Goal: Find specific page/section: Find specific page/section

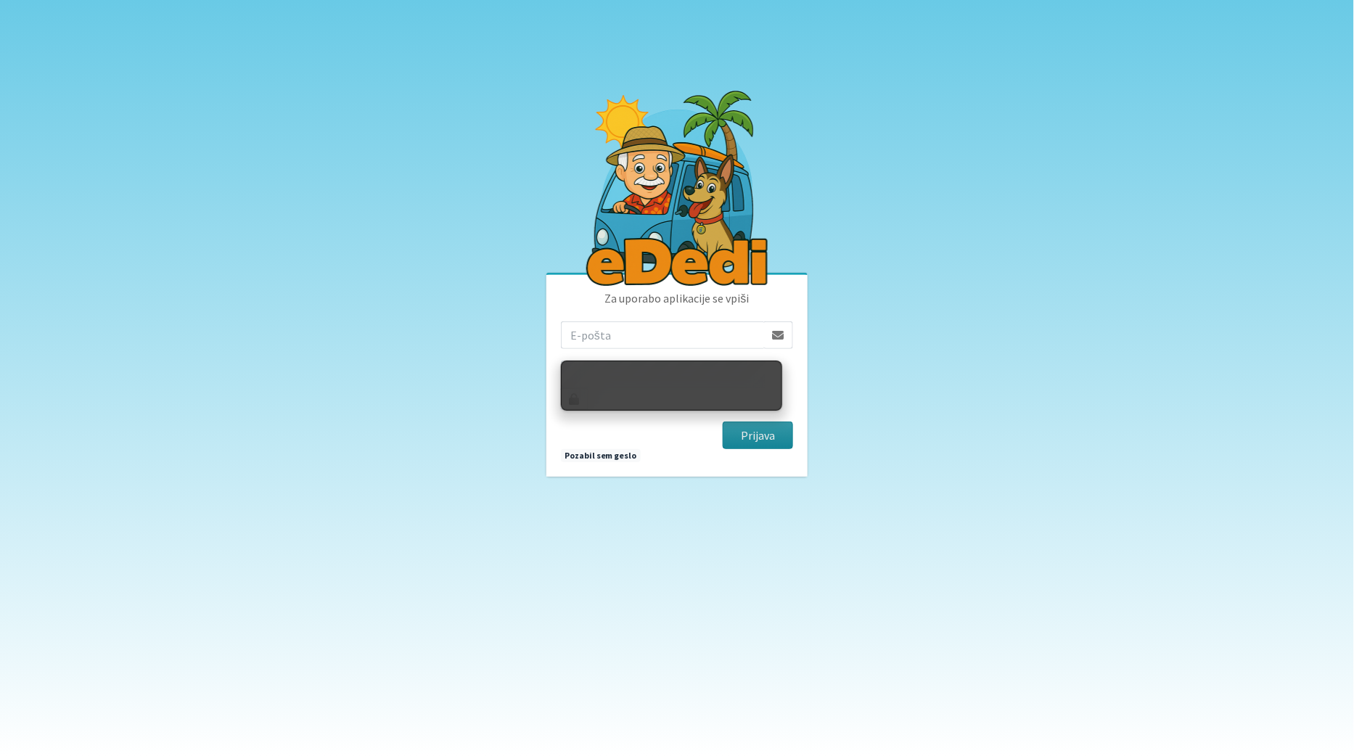
type input "[EMAIL_ADDRESS][DOMAIN_NAME]"
click at [767, 429] on button "Prijava" at bounding box center [758, 436] width 70 height 28
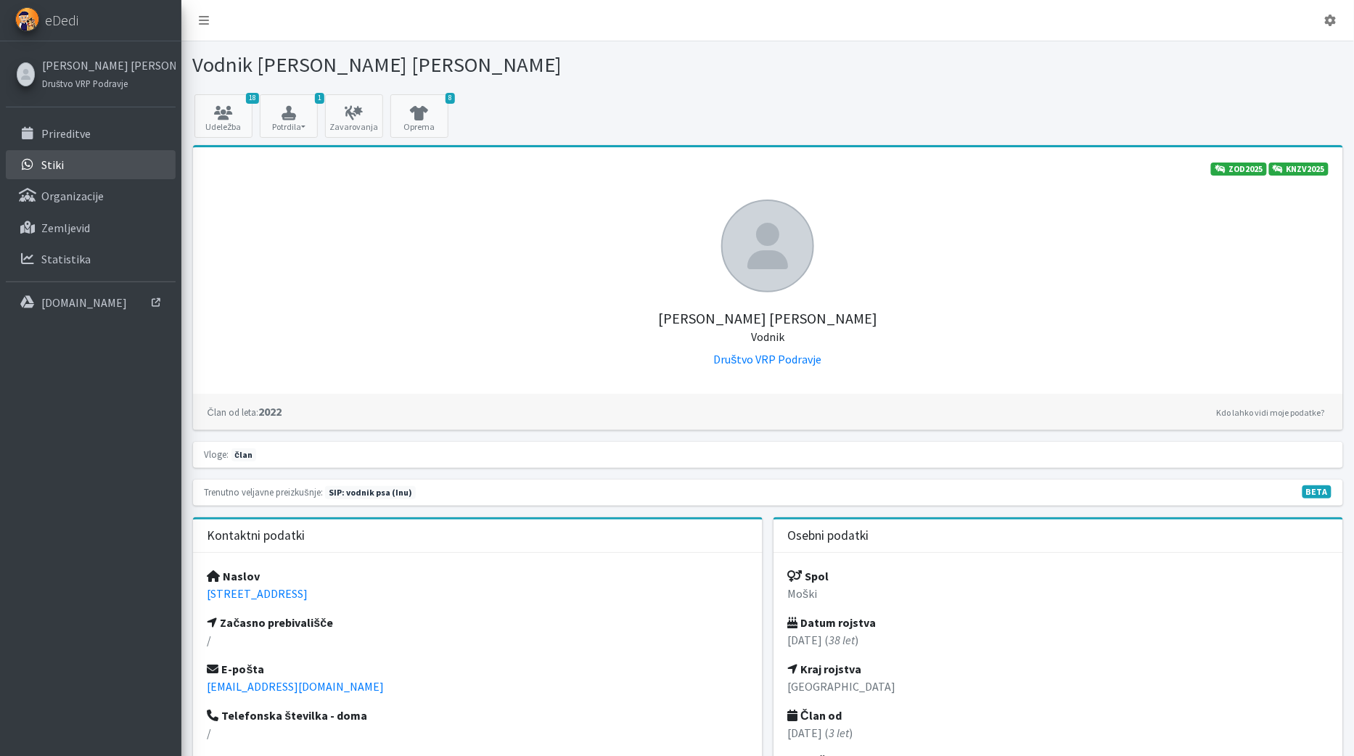
click at [77, 169] on link "Stiki" at bounding box center [91, 164] width 170 height 29
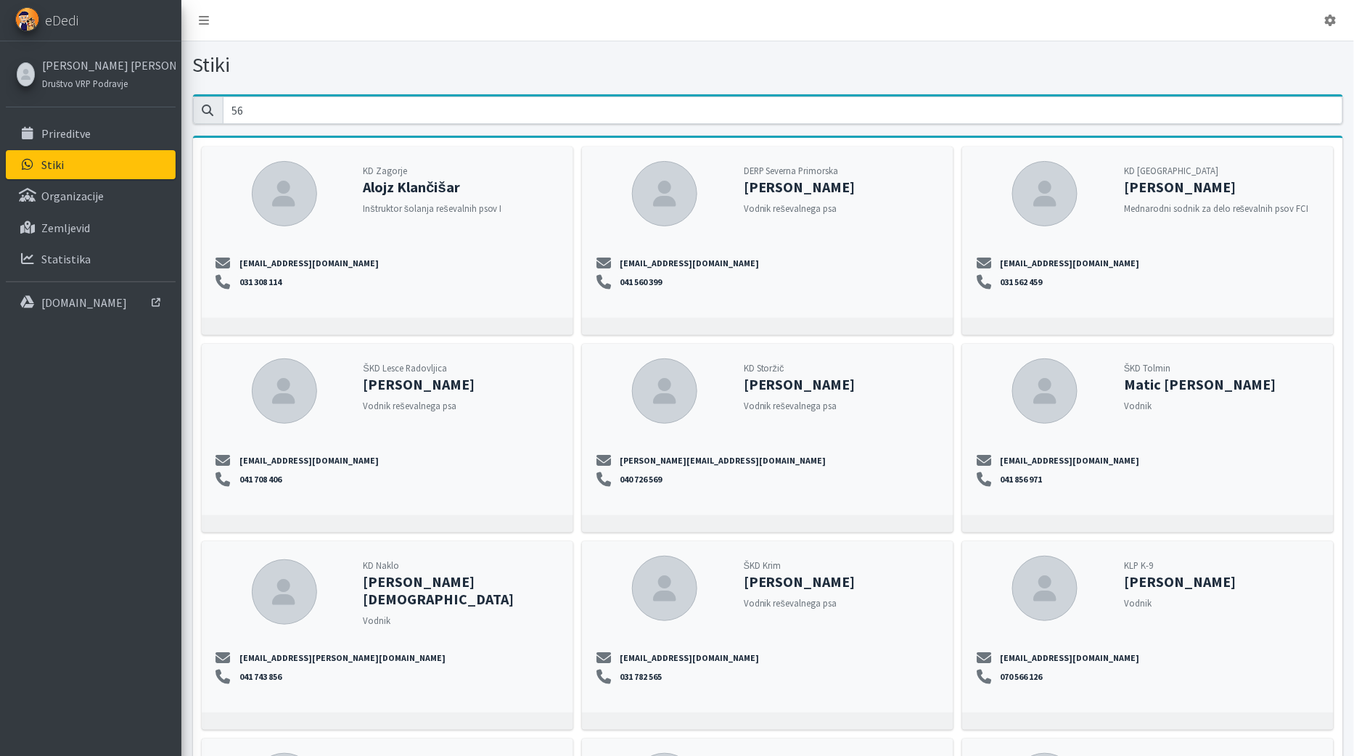
type input "569"
